Goal: Task Accomplishment & Management: Manage account settings

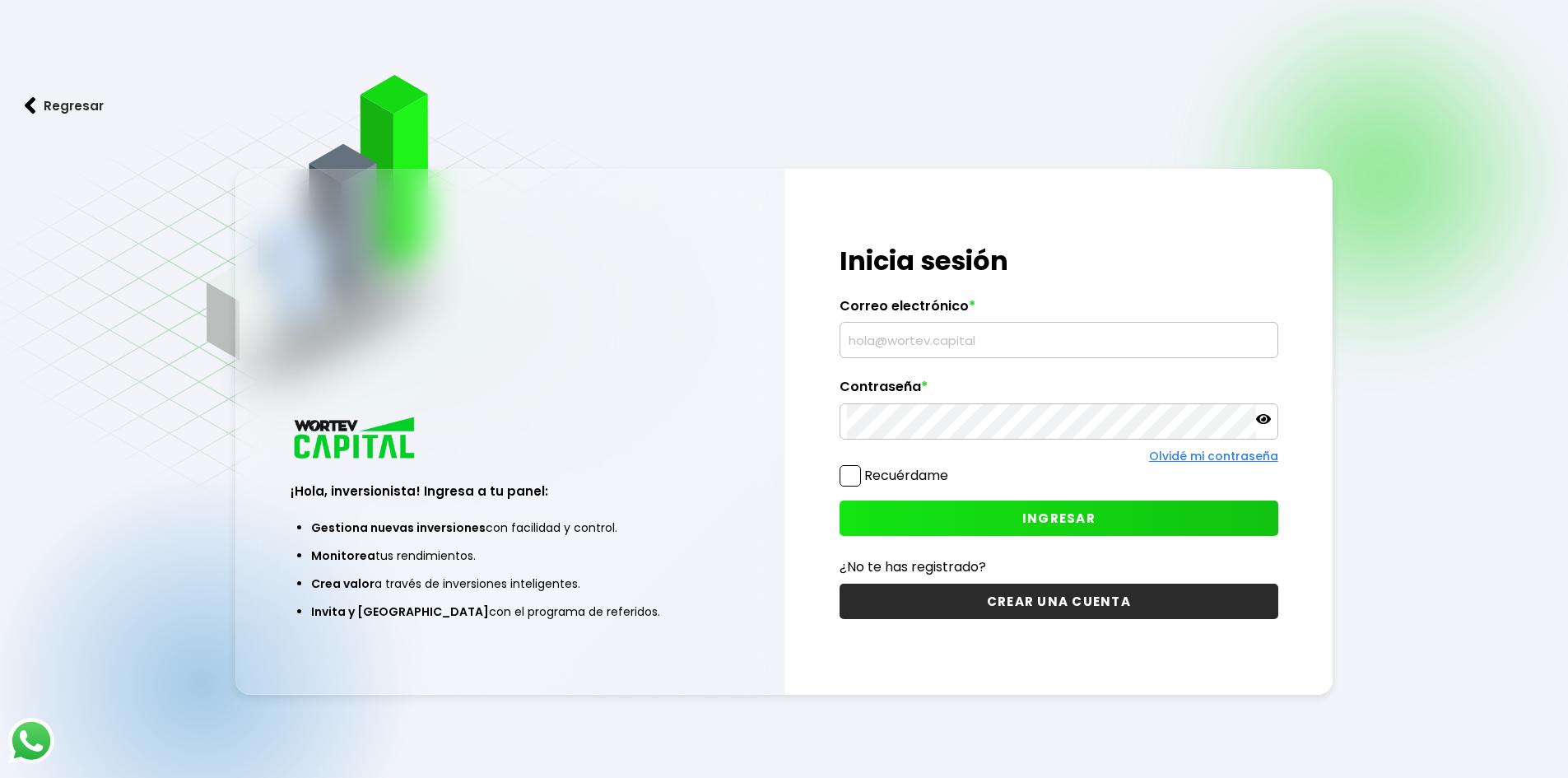
click at [1067, 335] on input "text" at bounding box center [1058, 340] width 424 height 34
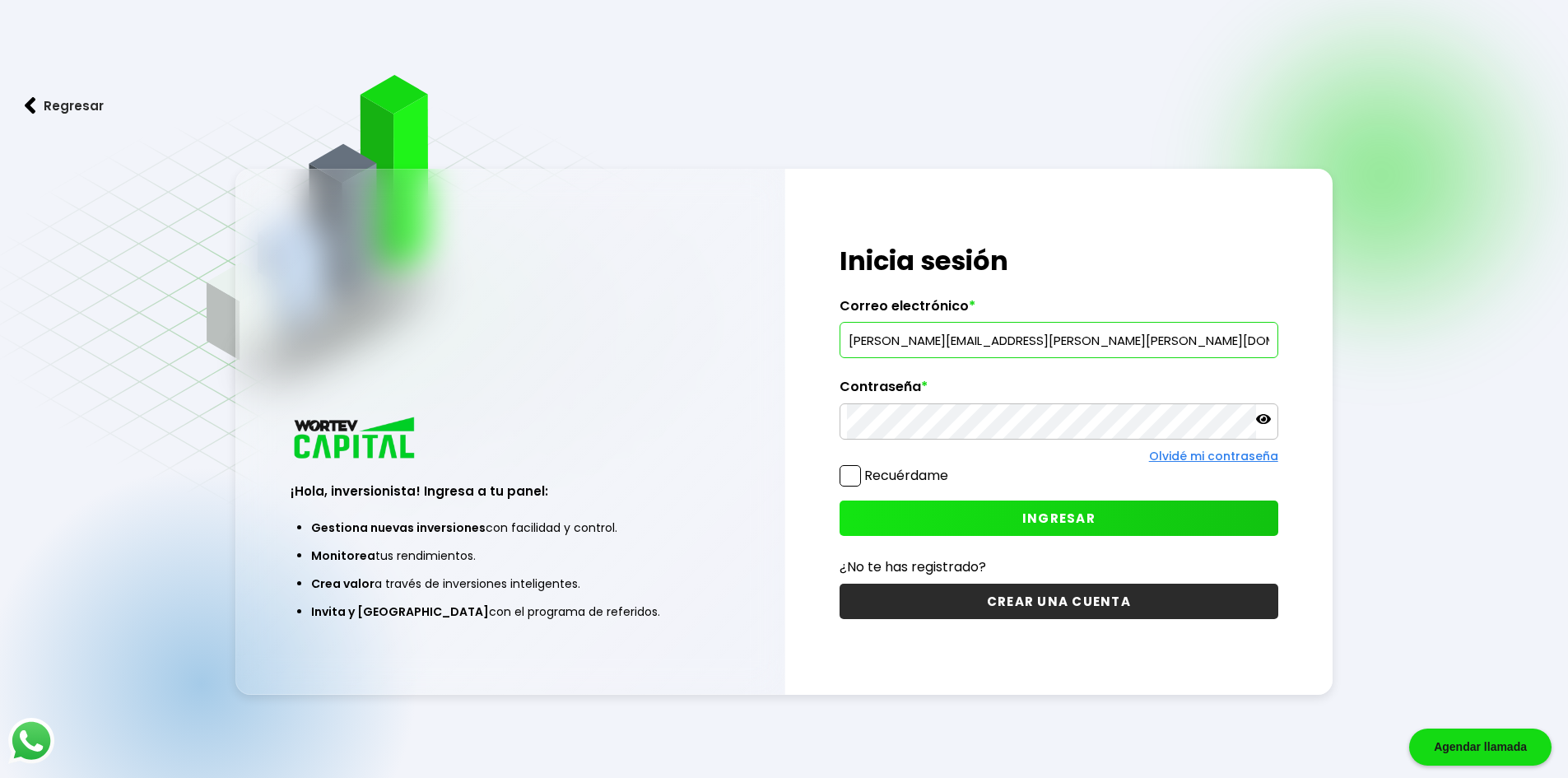
type input "[PERSON_NAME][EMAIL_ADDRESS][PERSON_NAME][PERSON_NAME][DOMAIN_NAME]"
click at [850, 477] on span at bounding box center [850, 476] width 21 height 21
click at [952, 468] on input "Recuérdame" at bounding box center [952, 468] width 0 height 0
click at [994, 524] on button "INGRESAR" at bounding box center [1059, 518] width 439 height 35
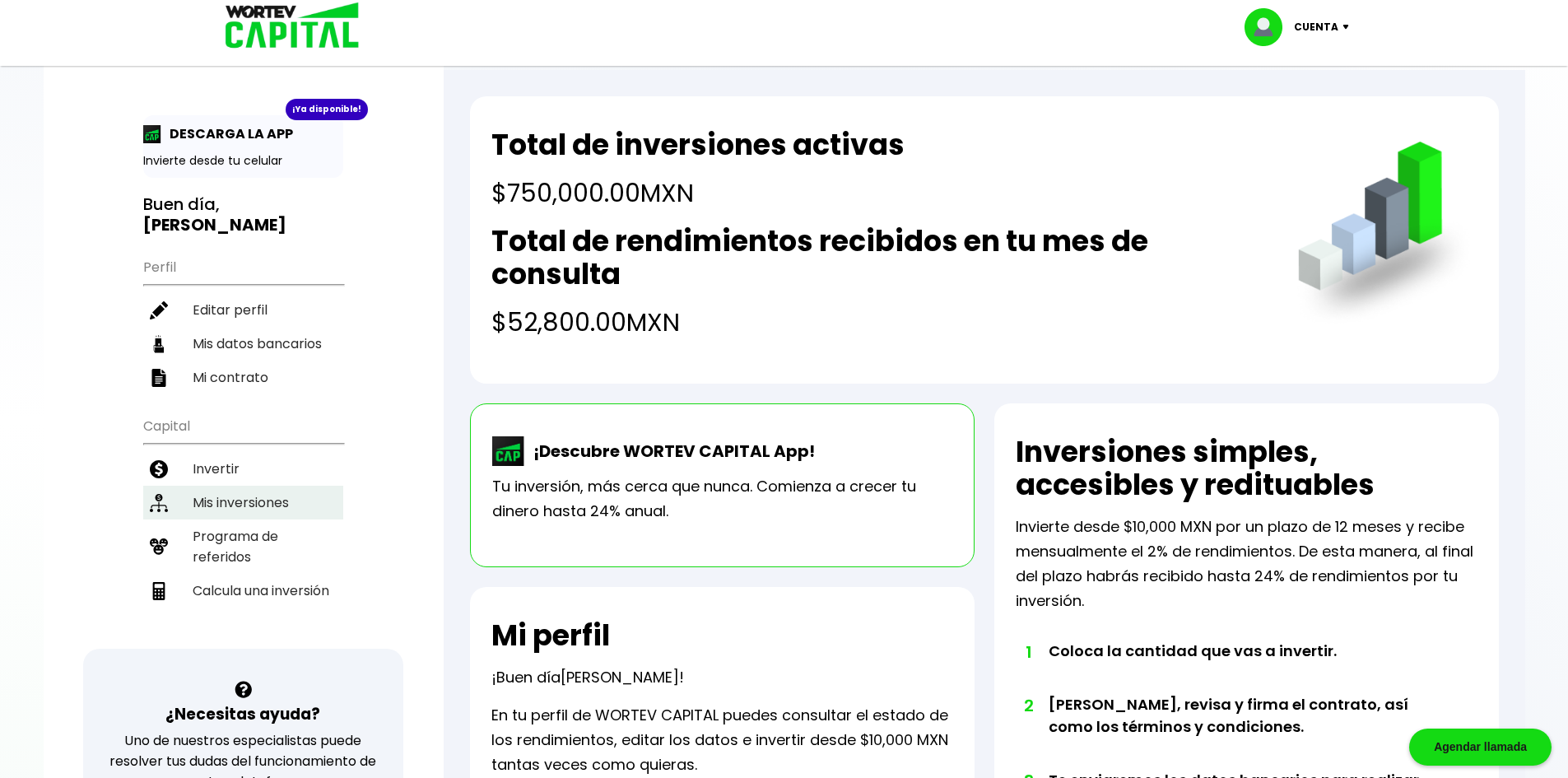
click at [253, 486] on li "Mis inversiones" at bounding box center [243, 503] width 200 height 34
click at [232, 452] on li "Invertir" at bounding box center [243, 469] width 200 height 34
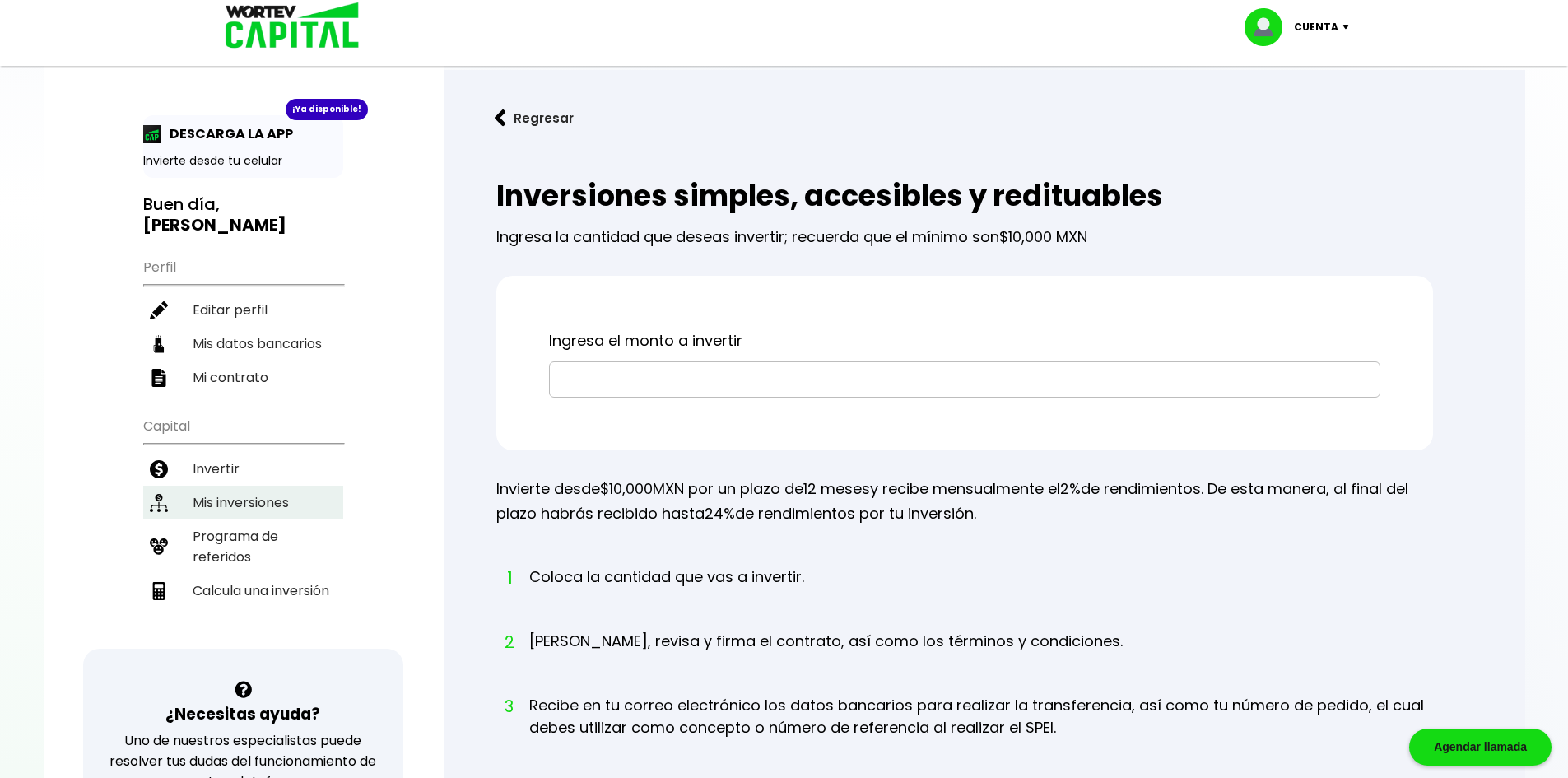
click at [246, 486] on li "Mis inversiones" at bounding box center [243, 503] width 200 height 34
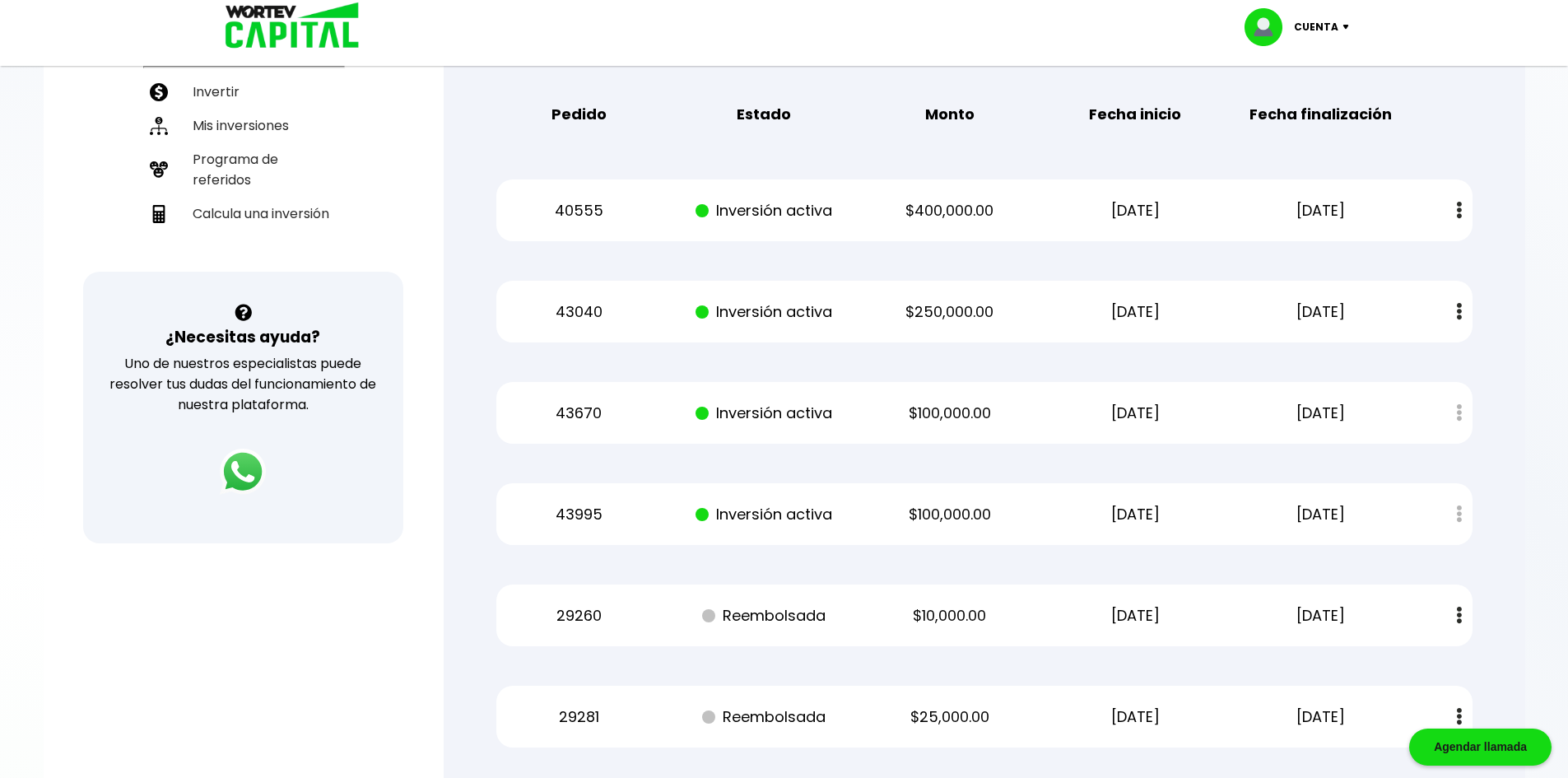
scroll to position [375, 0]
